Goal: Task Accomplishment & Management: Manage account settings

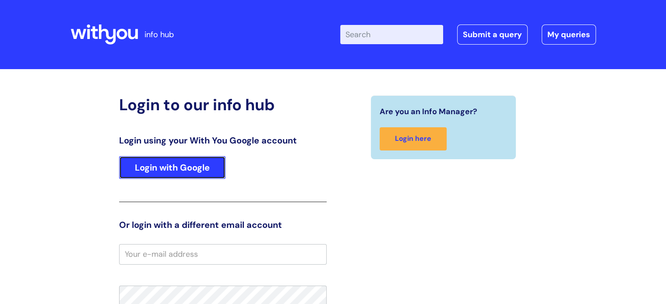
click at [194, 171] on link "Login with Google" at bounding box center [172, 167] width 106 height 23
